Goal: Information Seeking & Learning: Learn about a topic

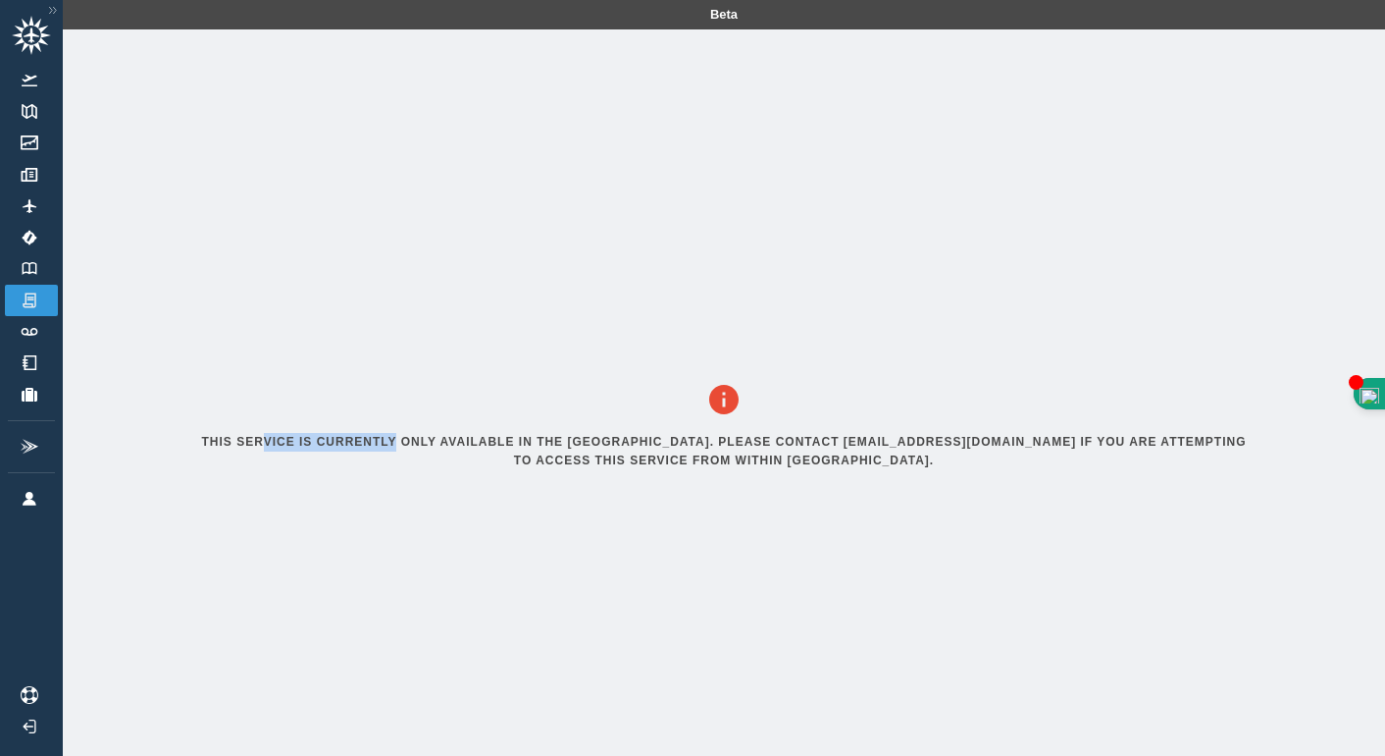
drag, startPoint x: 264, startPoint y: 437, endPoint x: 403, endPoint y: 449, distance: 139.9
click at [394, 449] on div "This service is currently only available in the [GEOGRAPHIC_DATA]. Please conta…" at bounding box center [724, 430] width 1105 height 803
drag, startPoint x: 488, startPoint y: 455, endPoint x: 539, endPoint y: 456, distance: 51.0
click at [536, 456] on h6 "This service is currently only available in the [GEOGRAPHIC_DATA]. Please conta…" at bounding box center [724, 451] width 1058 height 37
drag, startPoint x: 623, startPoint y: 454, endPoint x: 671, endPoint y: 454, distance: 48.1
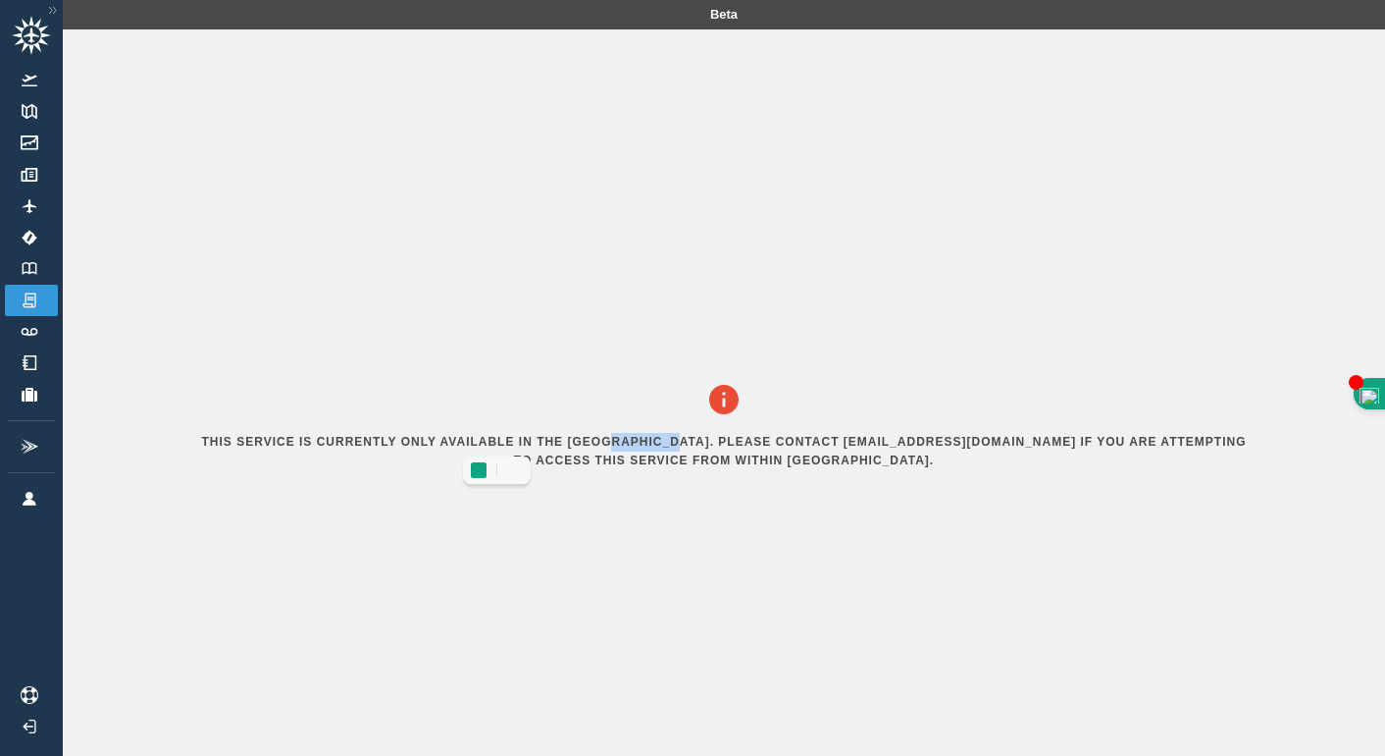
click at [671, 454] on h6 "This service is currently only available in the [GEOGRAPHIC_DATA]. Please conta…" at bounding box center [724, 451] width 1058 height 37
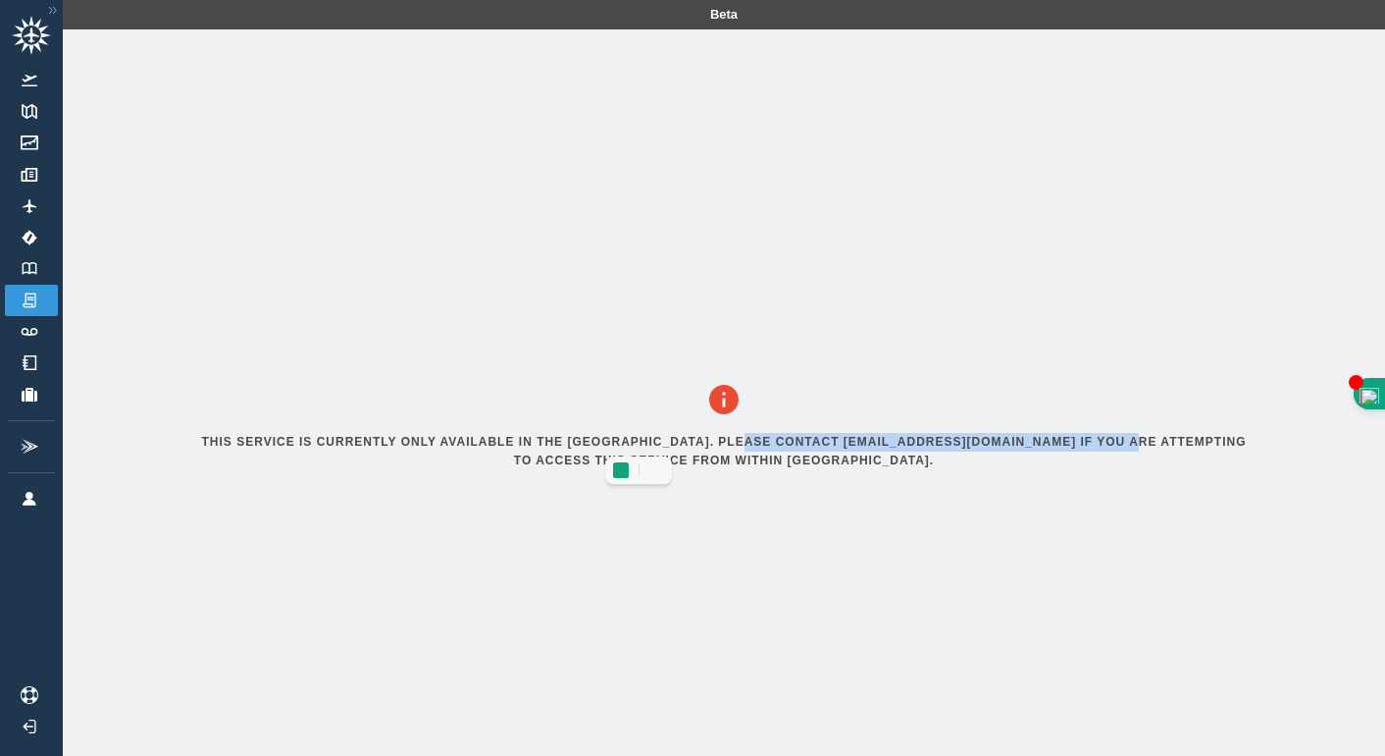
drag, startPoint x: 768, startPoint y: 446, endPoint x: 1162, endPoint y: 448, distance: 393.5
click at [1141, 448] on h6 "This service is currently only available in the [GEOGRAPHIC_DATA]. Please conta…" at bounding box center [724, 451] width 1058 height 37
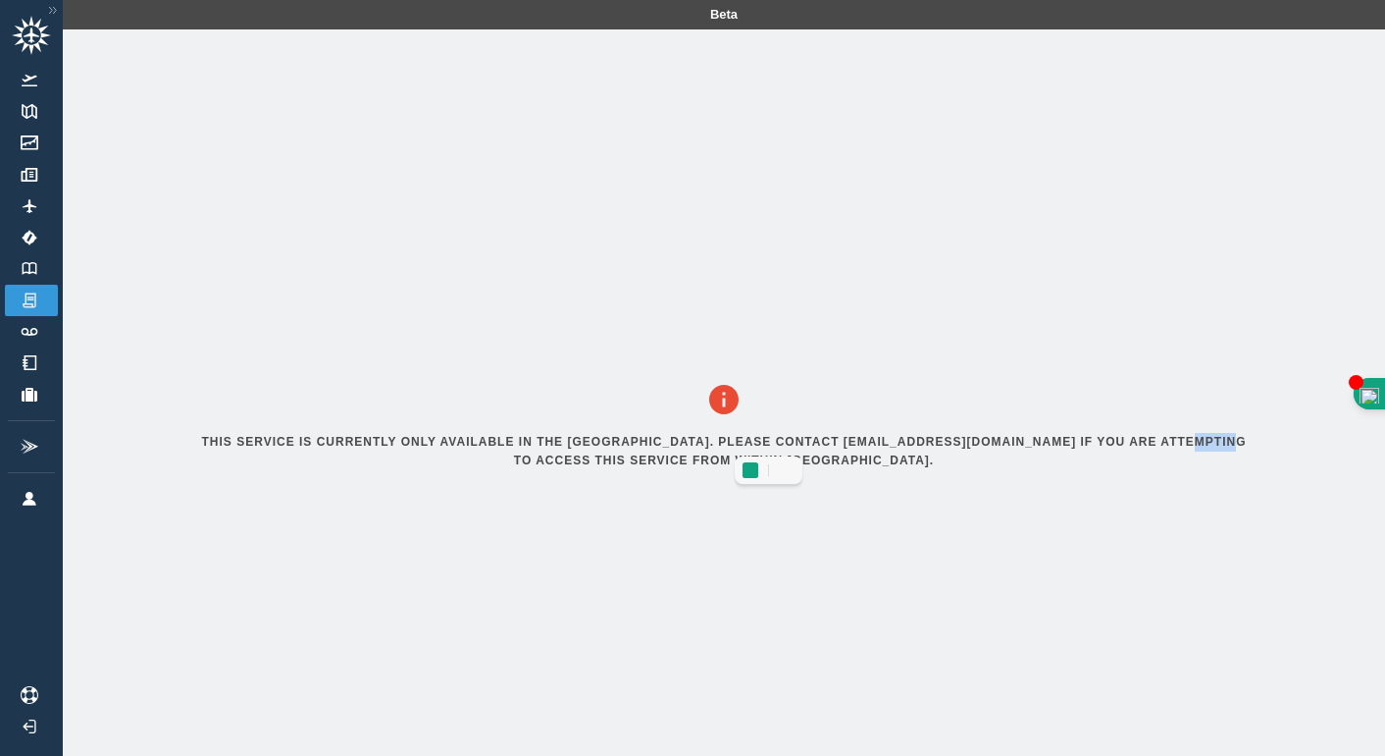
click at [1236, 453] on h6 "This service is currently only available in the [GEOGRAPHIC_DATA]. Please conta…" at bounding box center [724, 451] width 1058 height 37
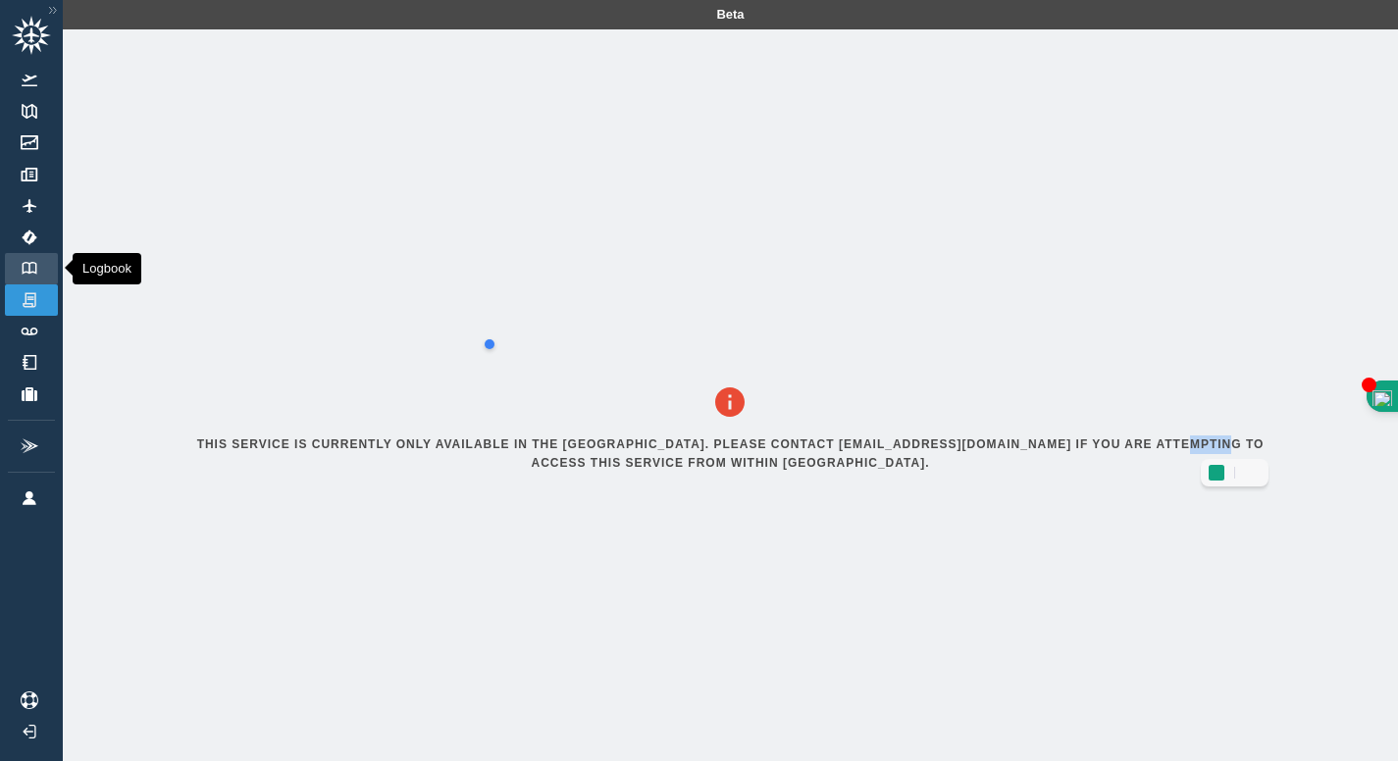
click at [30, 271] on img at bounding box center [30, 268] width 22 height 13
